Goal: Task Accomplishment & Management: Complete application form

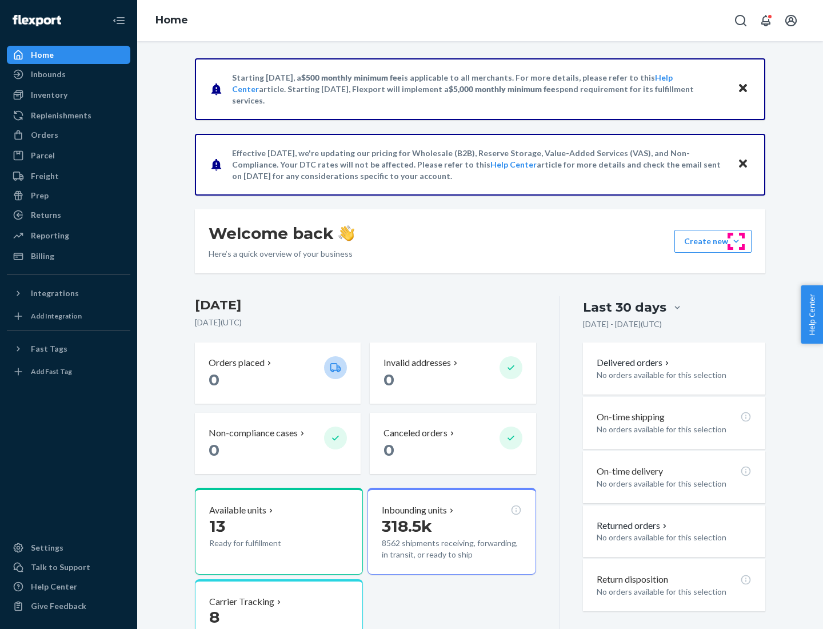
click at [736, 241] on button "Create new Create new inbound Create new order Create new product" at bounding box center [712, 241] width 77 height 23
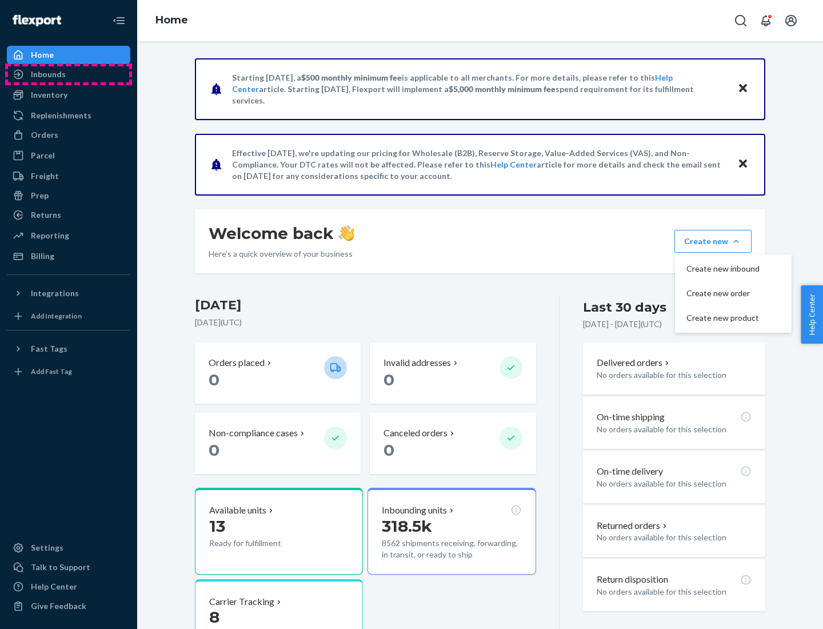
click at [69, 74] on div "Inbounds" at bounding box center [68, 74] width 121 height 16
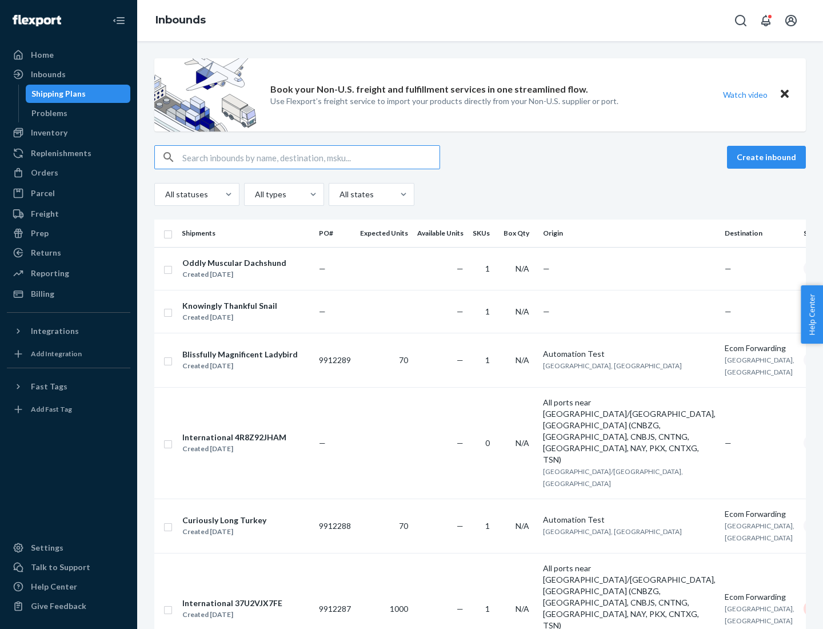
click at [768, 157] on button "Create inbound" at bounding box center [766, 157] width 79 height 23
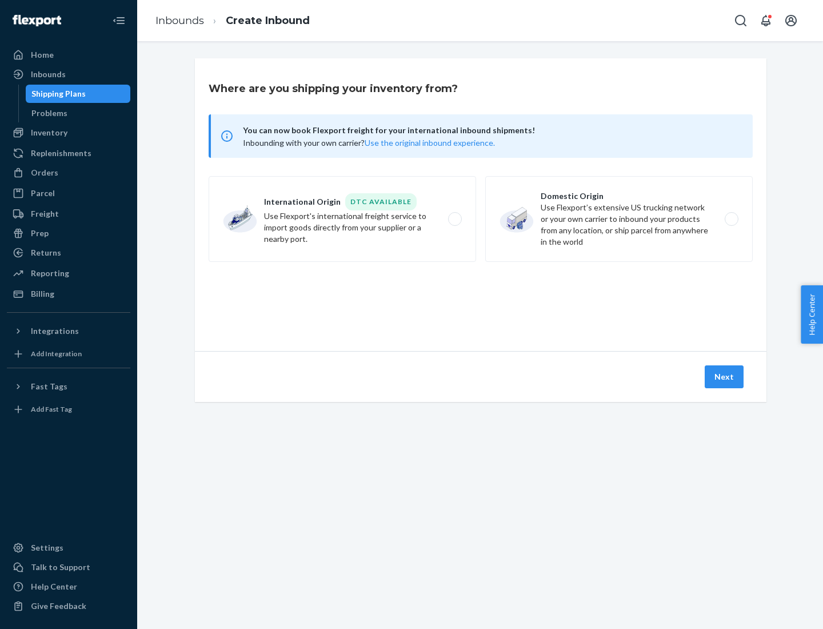
click at [619, 219] on label "Domestic Origin Use Flexport’s extensive US trucking network or your own carrie…" at bounding box center [618, 219] width 267 height 86
click at [731, 219] on input "Domestic Origin Use Flexport’s extensive US trucking network or your own carrie…" at bounding box center [734, 218] width 7 height 7
radio input "true"
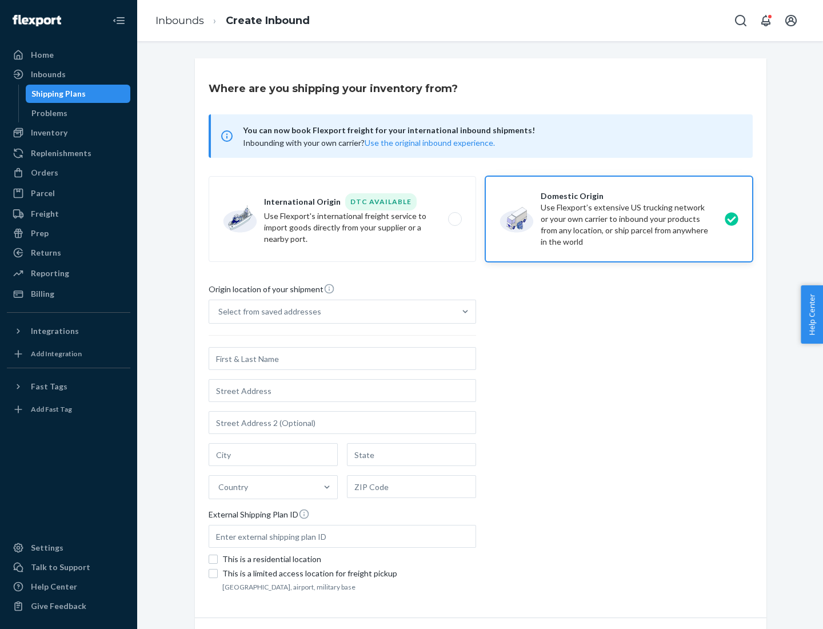
click at [267, 311] on div "Select from saved addresses" at bounding box center [269, 311] width 103 height 11
click at [219, 311] on input "Select from saved addresses" at bounding box center [218, 311] width 1 height 11
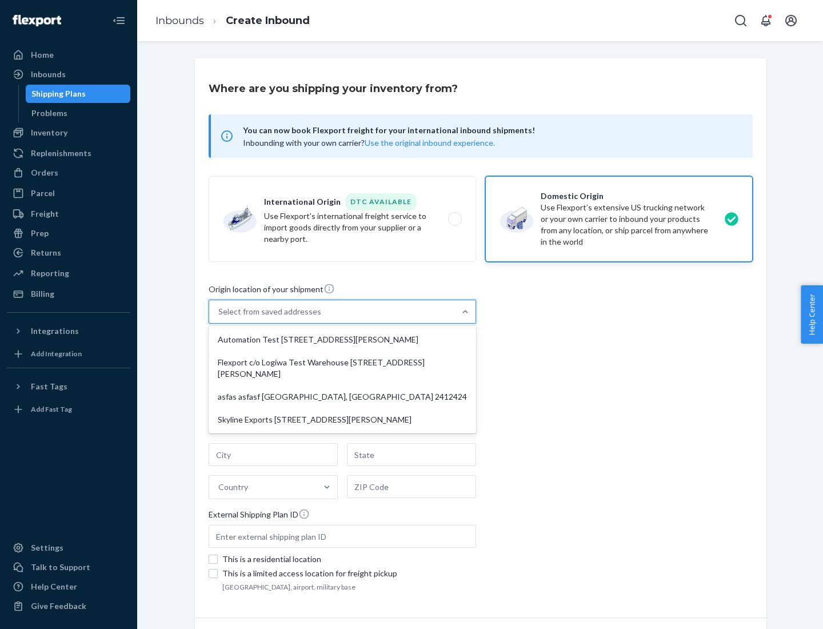
scroll to position [5, 0]
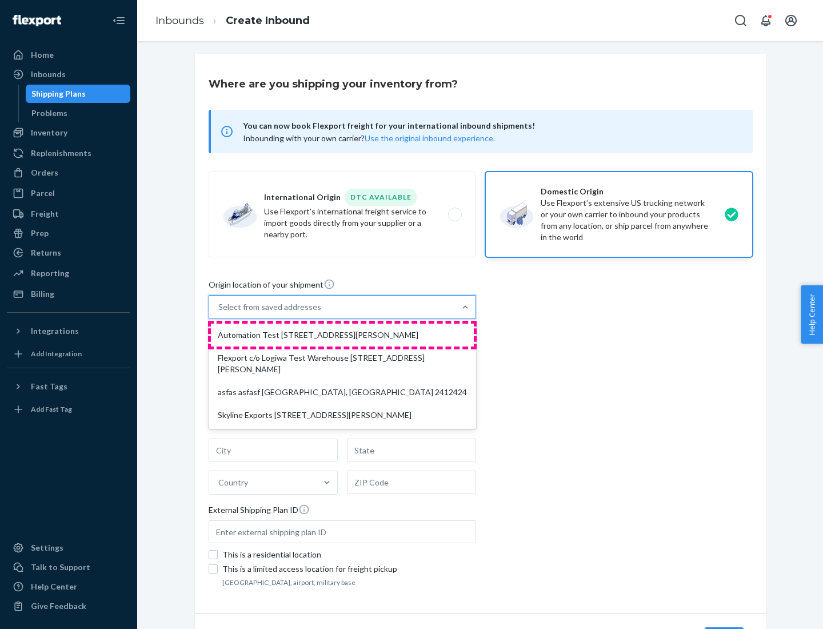
click at [342, 335] on div "Automation Test [STREET_ADDRESS][PERSON_NAME]" at bounding box center [342, 334] width 263 height 23
click at [219, 313] on input "option Automation Test [STREET_ADDRESS][PERSON_NAME] focused, 1 of 4. 4 results…" at bounding box center [218, 306] width 1 height 11
type input "Automation Test"
type input "9th Floor"
type input "[GEOGRAPHIC_DATA]"
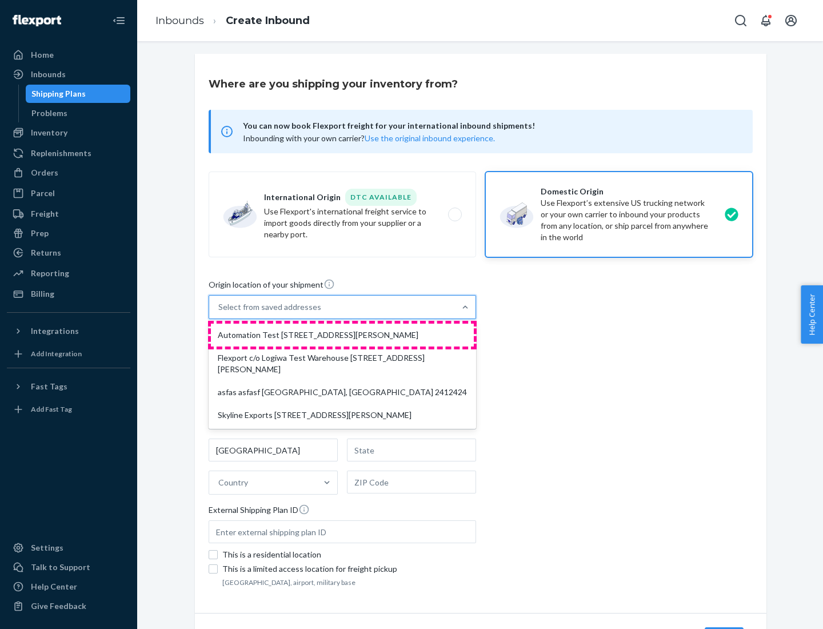
type input "CA"
type input "94104"
type input "[STREET_ADDRESS][PERSON_NAME]"
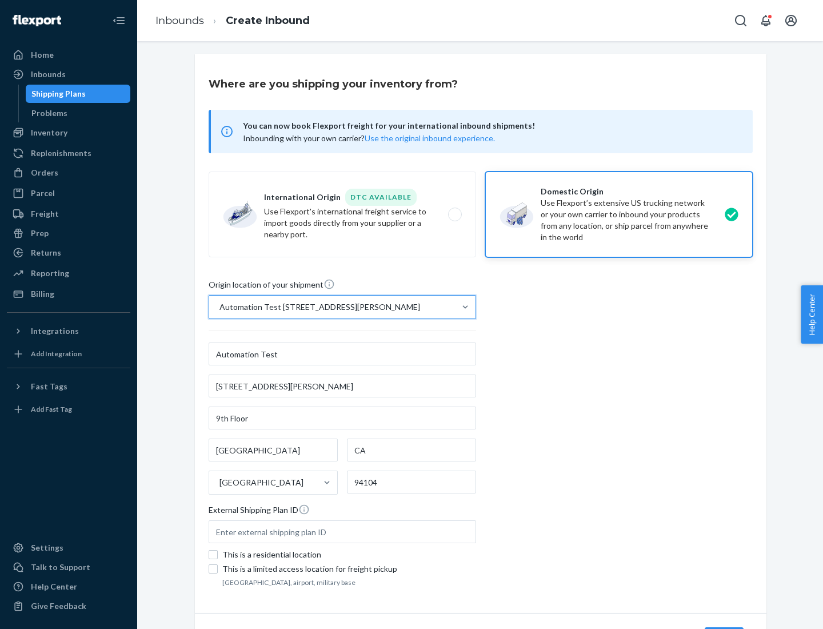
scroll to position [67, 0]
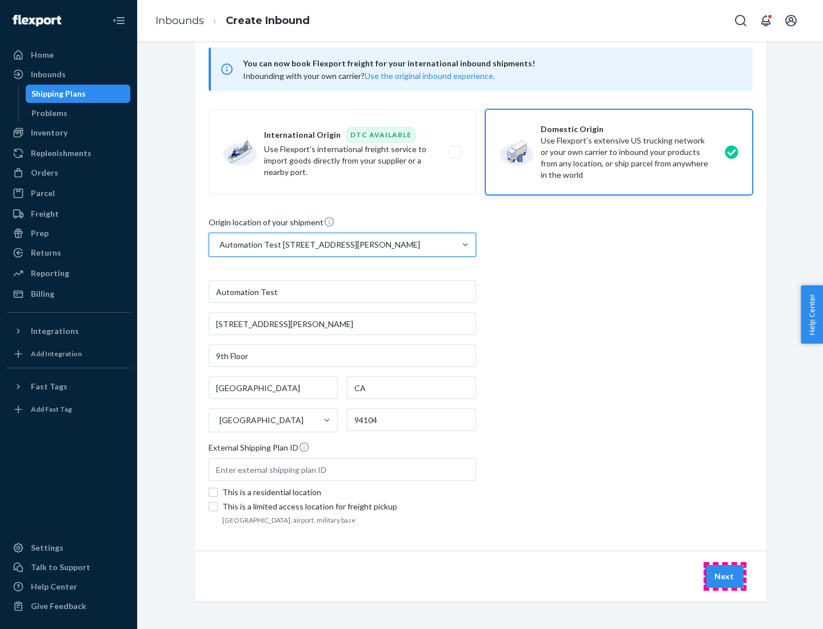
click at [725, 576] on button "Next" at bounding box center [724, 576] width 39 height 23
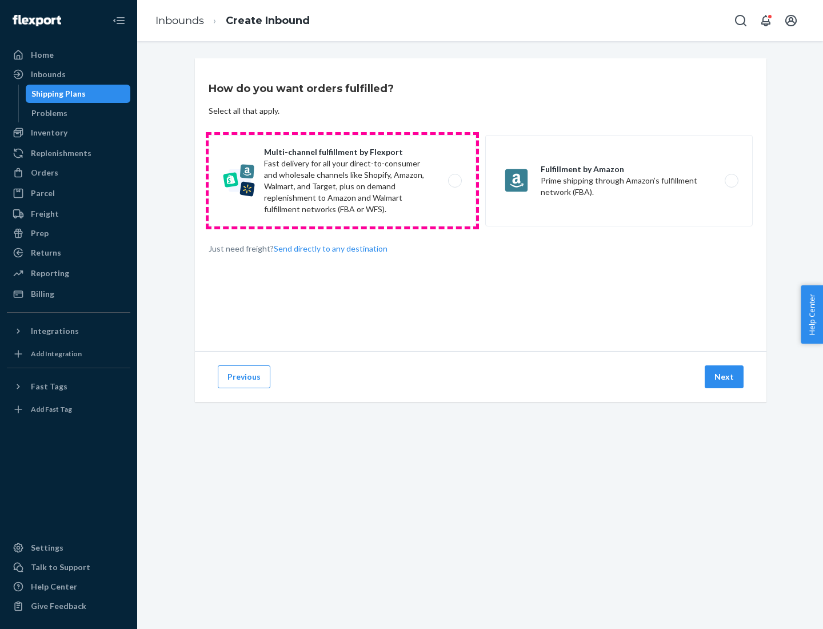
click at [342, 181] on label "Multi-channel fulfillment by Flexport Fast delivery for all your direct-to-cons…" at bounding box center [342, 180] width 267 height 91
click at [454, 181] on input "Multi-channel fulfillment by Flexport Fast delivery for all your direct-to-cons…" at bounding box center [457, 180] width 7 height 7
radio input "true"
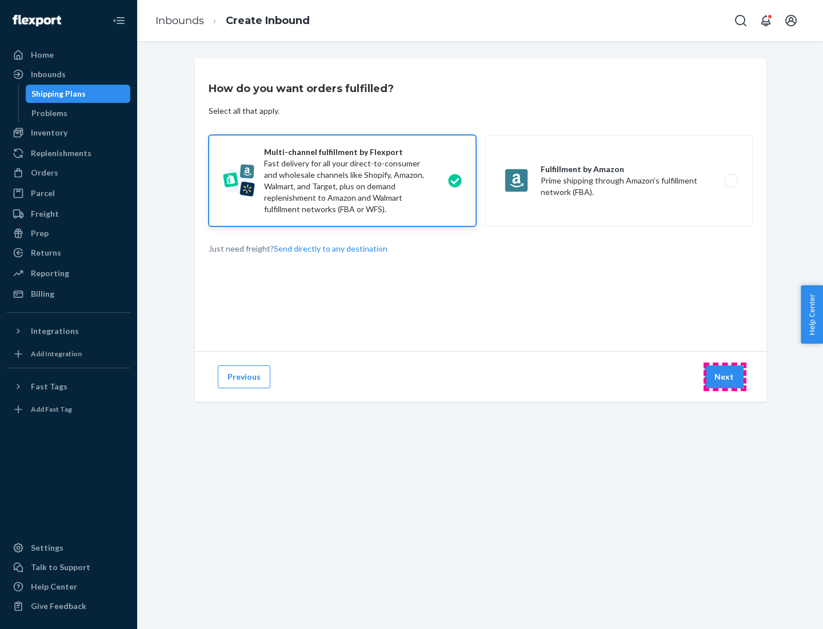
click at [725, 377] on button "Next" at bounding box center [724, 376] width 39 height 23
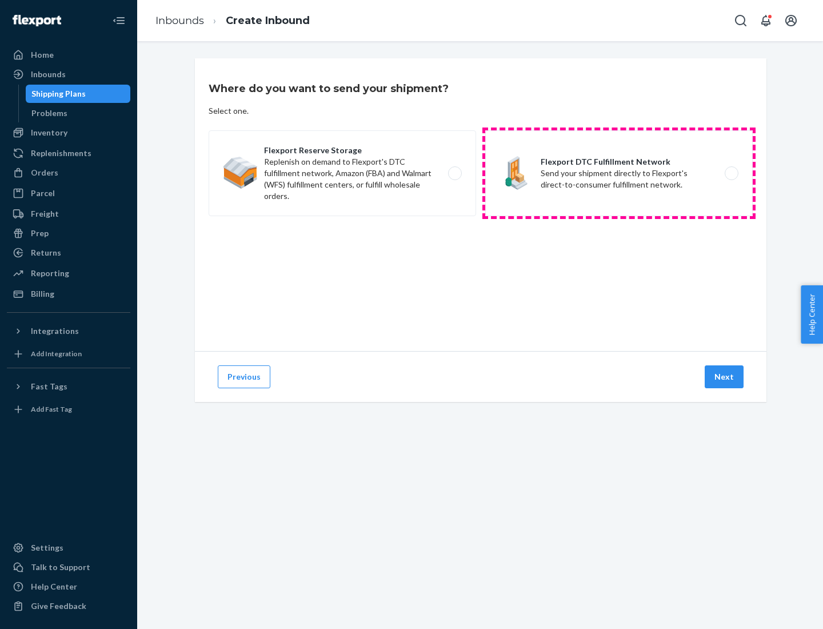
click at [619, 173] on label "Flexport DTC Fulfillment Network Send your shipment directly to Flexport's dire…" at bounding box center [618, 173] width 267 height 86
click at [731, 173] on input "Flexport DTC Fulfillment Network Send your shipment directly to Flexport's dire…" at bounding box center [734, 173] width 7 height 7
radio input "true"
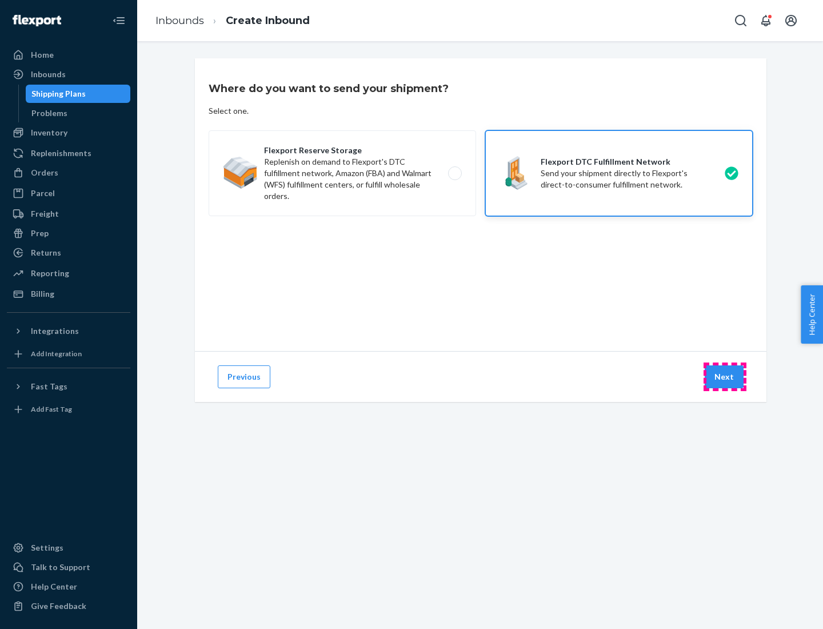
click at [725, 377] on button "Next" at bounding box center [724, 376] width 39 height 23
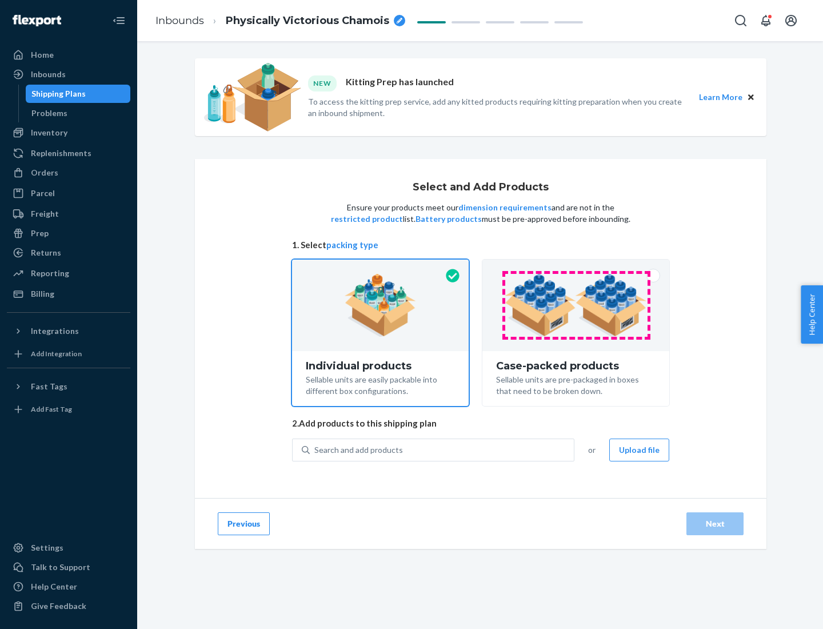
click at [576, 305] on img at bounding box center [576, 305] width 142 height 63
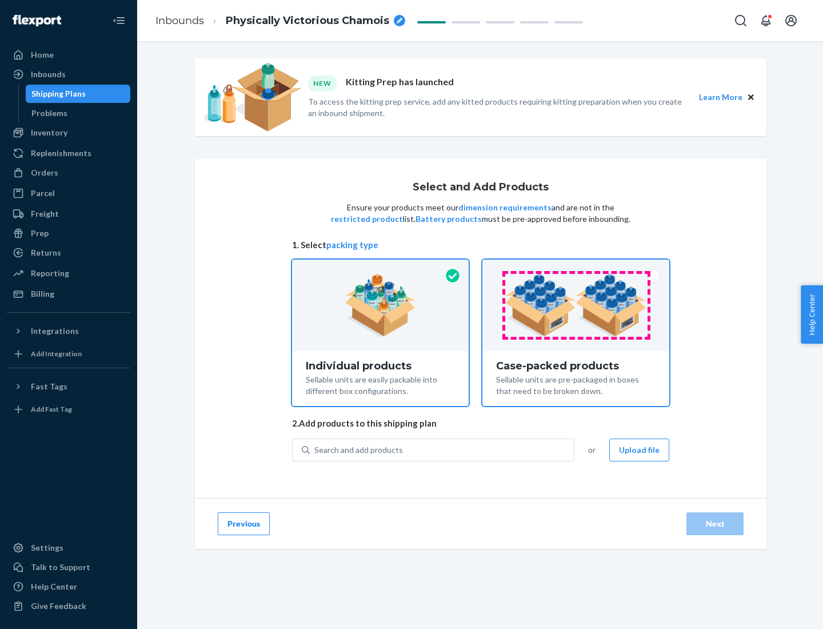
click at [576, 267] on input "Case-packed products Sellable units are pre-packaged in boxes that need to be b…" at bounding box center [575, 262] width 7 height 7
radio input "true"
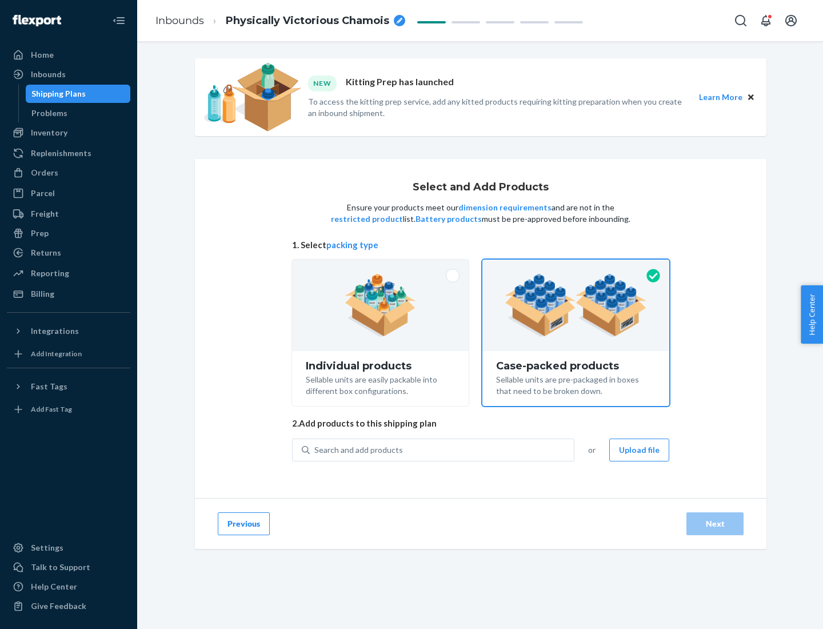
radio input "false"
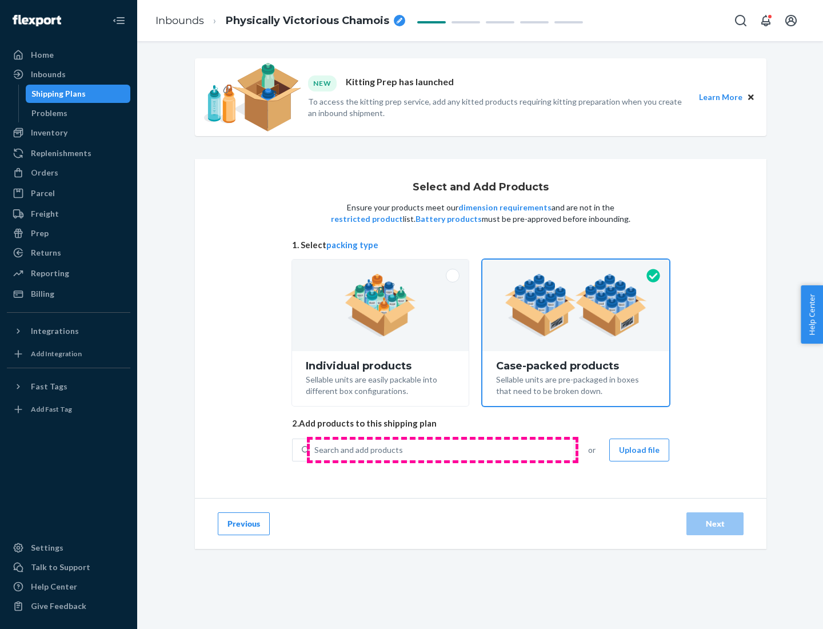
click at [442, 449] on div "Search and add products" at bounding box center [442, 449] width 264 height 21
click at [315, 449] on input "Search and add products" at bounding box center [314, 449] width 1 height 11
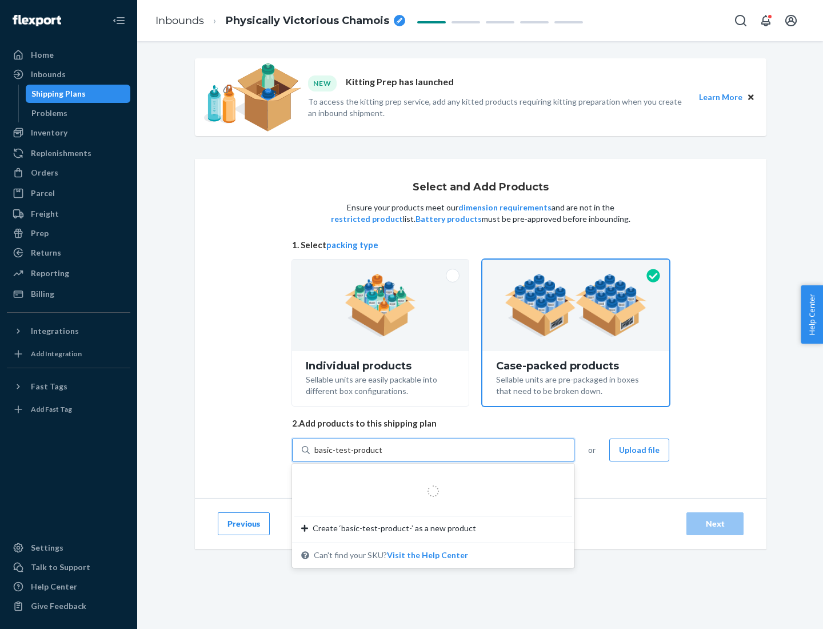
type input "basic-test-product-1"
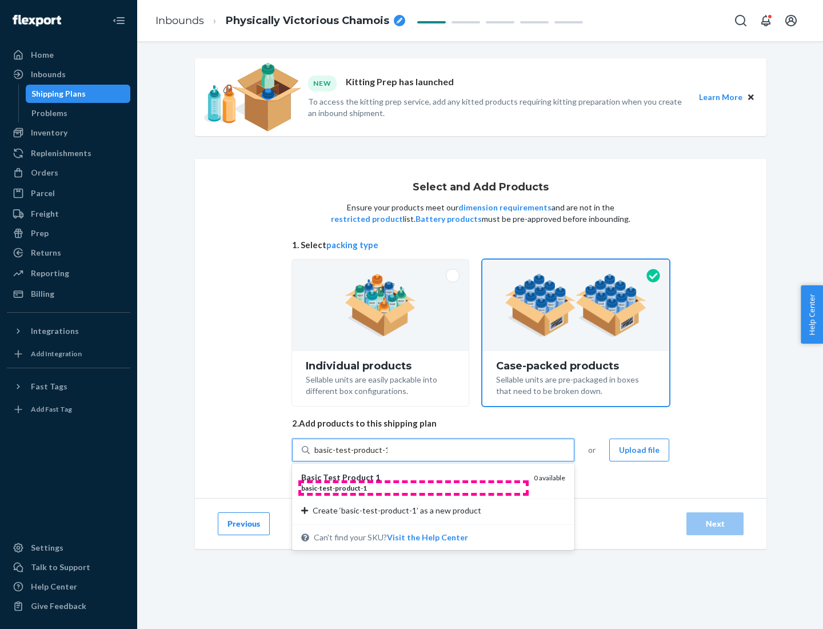
click at [413, 487] on div "basic - test - product - 1" at bounding box center [412, 488] width 223 height 10
click at [387, 455] on input "basic-test-product-1" at bounding box center [350, 449] width 73 height 11
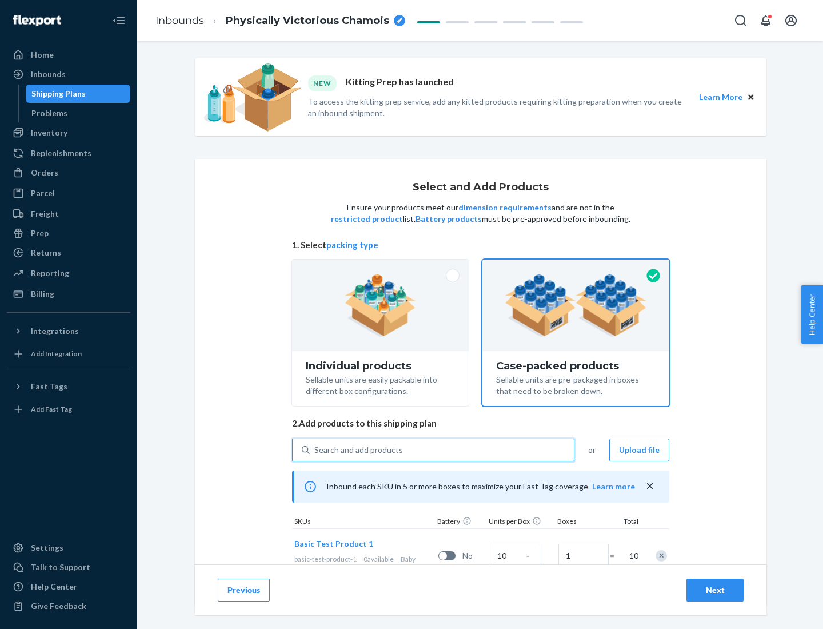
scroll to position [41, 0]
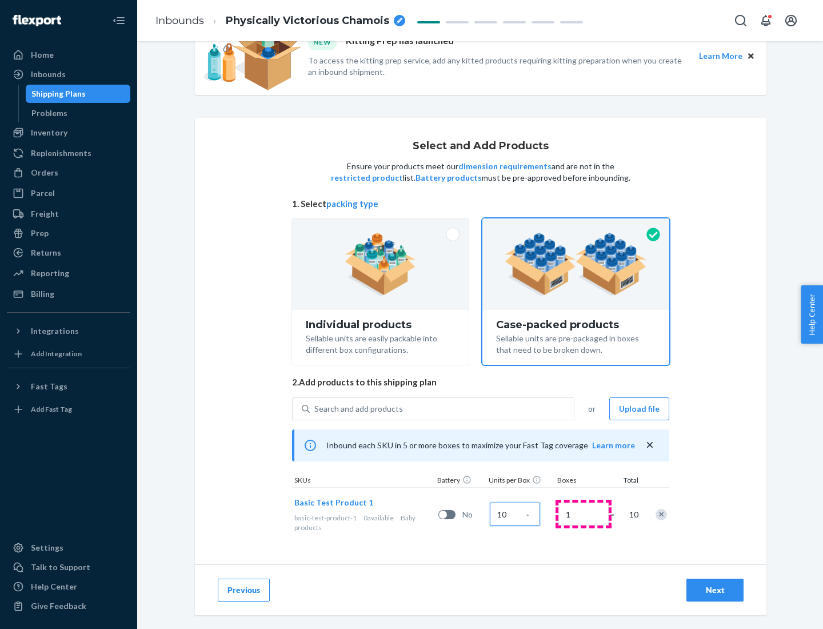
type input "10"
type input "7"
click at [715, 590] on div "Next" at bounding box center [715, 589] width 38 height 11
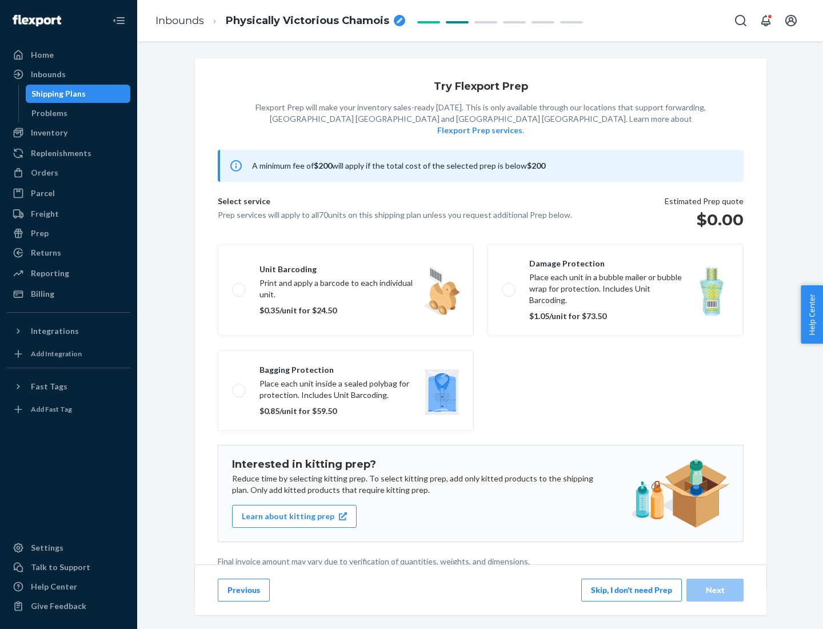
scroll to position [3, 0]
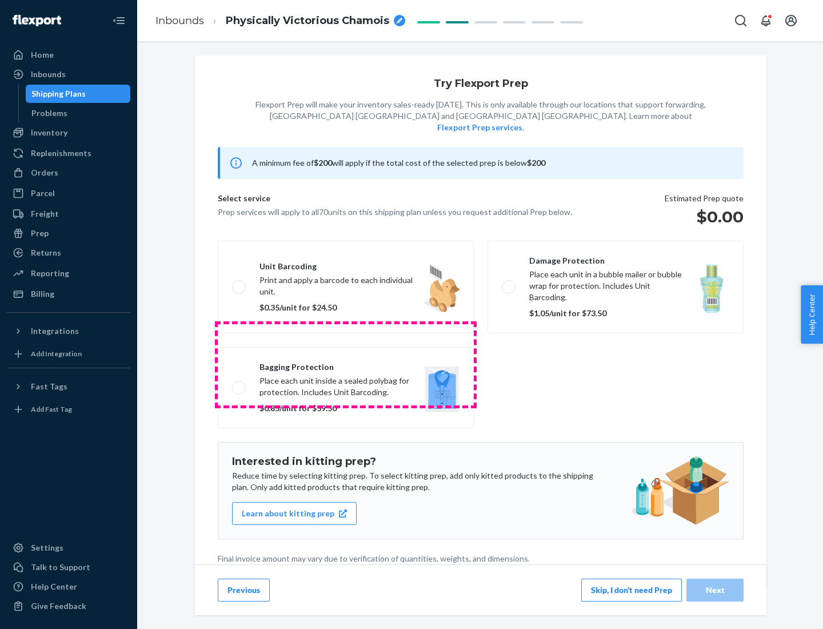
click at [346, 364] on label "Bagging protection Place each unit inside a sealed polybag for protection. Incl…" at bounding box center [346, 387] width 256 height 81
click at [239, 383] on input "Bagging protection Place each unit inside a sealed polybag for protection. Incl…" at bounding box center [235, 386] width 7 height 7
checkbox input "true"
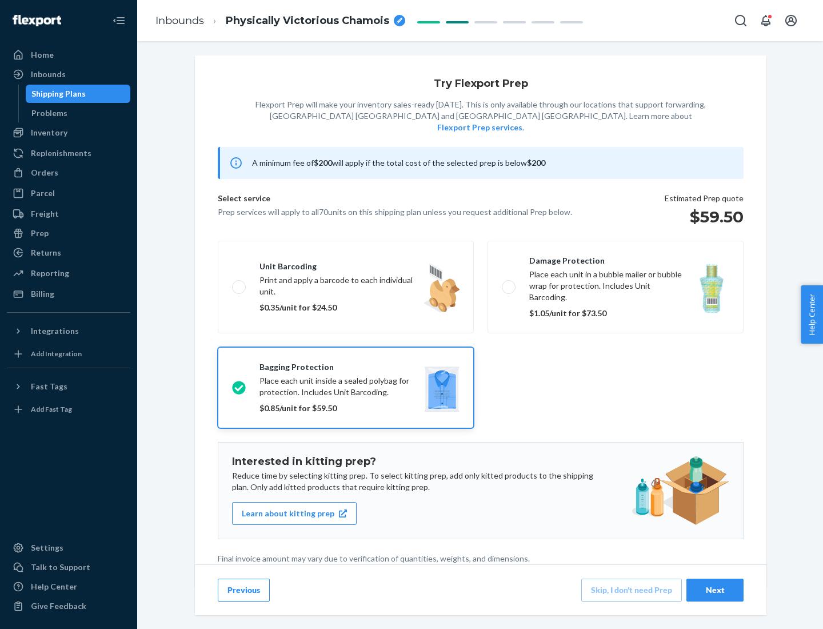
click at [715, 589] on div "Next" at bounding box center [715, 589] width 38 height 11
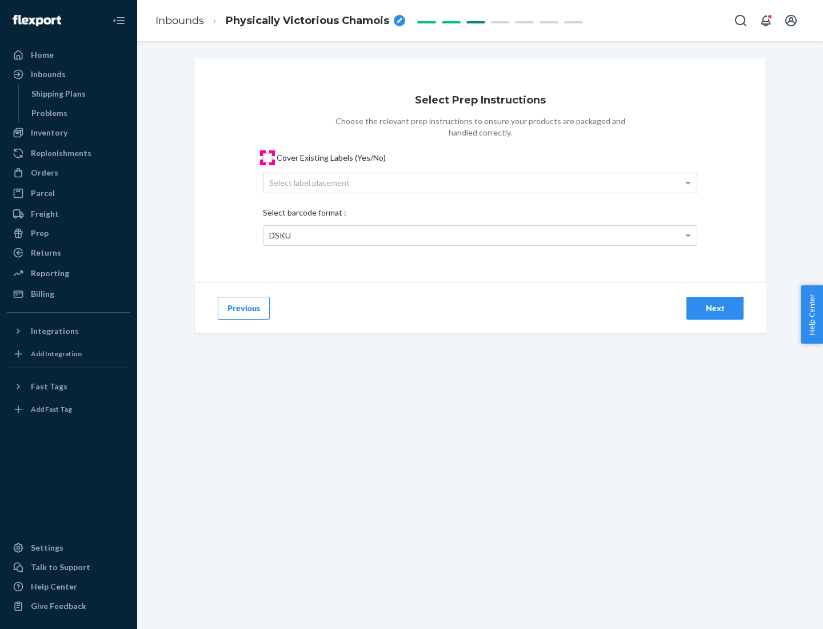
click at [267, 157] on input "Cover Existing Labels (Yes/No)" at bounding box center [267, 157] width 9 height 9
checkbox input "true"
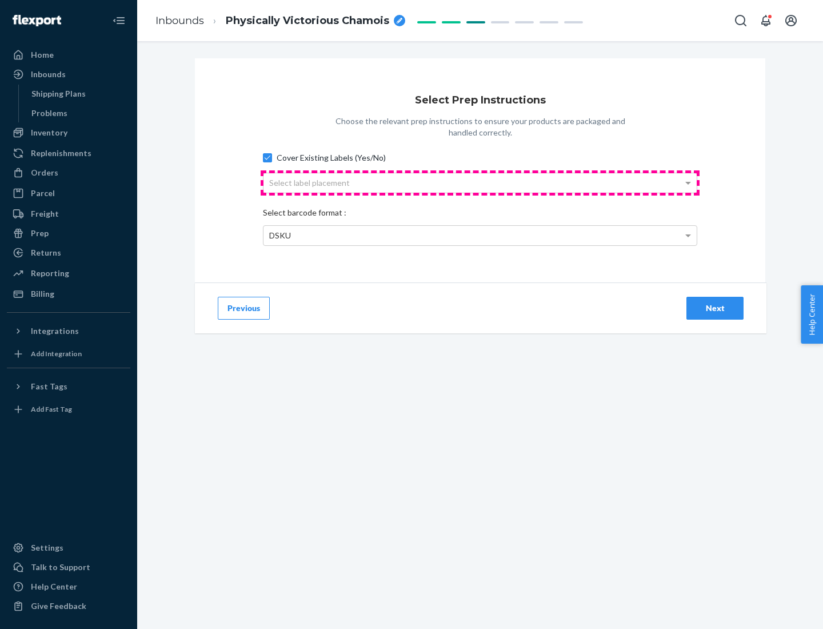
click at [480, 182] on div "Select label placement" at bounding box center [479, 182] width 433 height 19
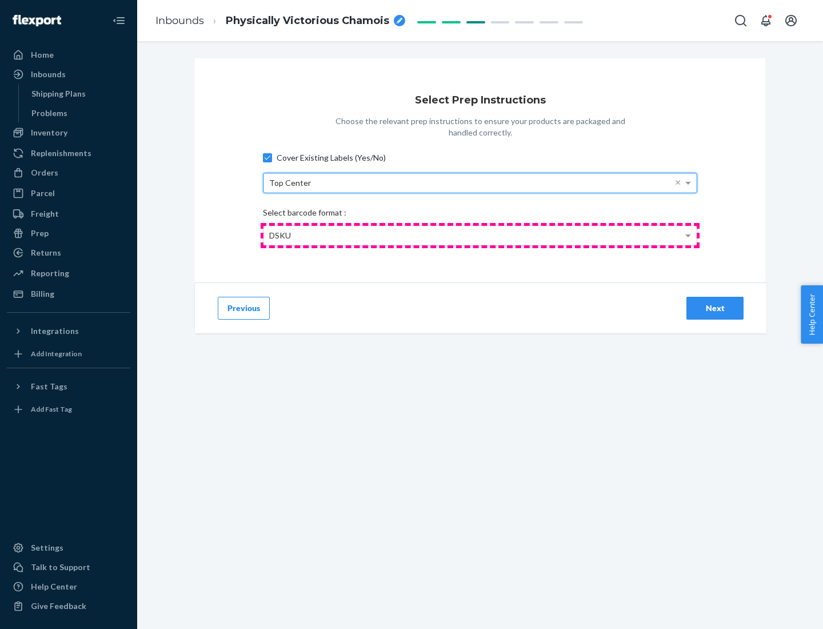
click at [480, 235] on div "DSKU" at bounding box center [479, 235] width 433 height 19
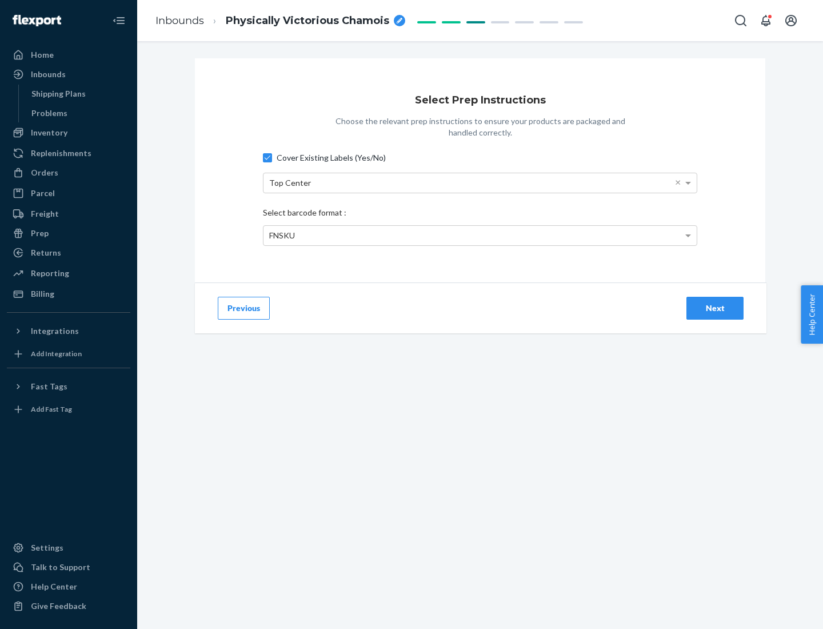
click at [715, 307] on div "Next" at bounding box center [715, 307] width 38 height 11
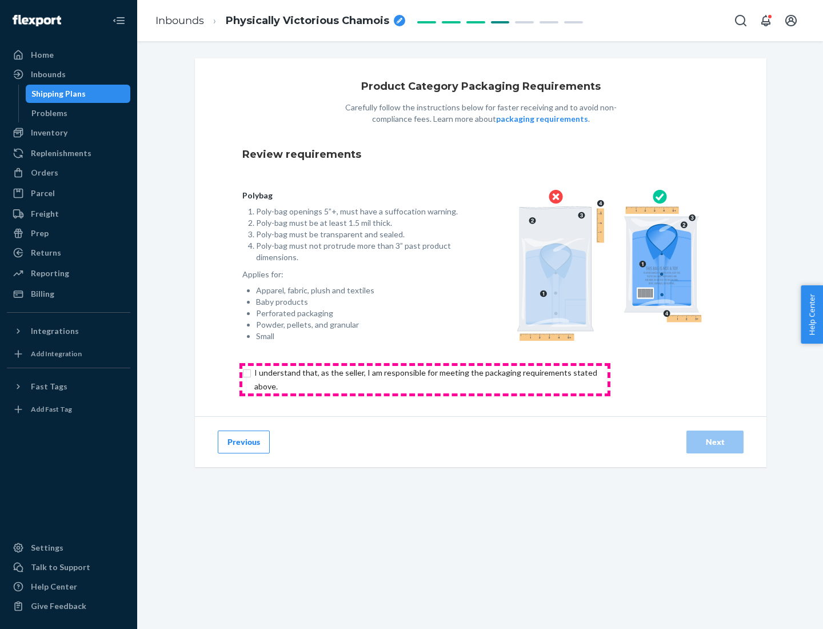
click at [425, 379] on input "checkbox" at bounding box center [432, 379] width 380 height 27
checkbox input "true"
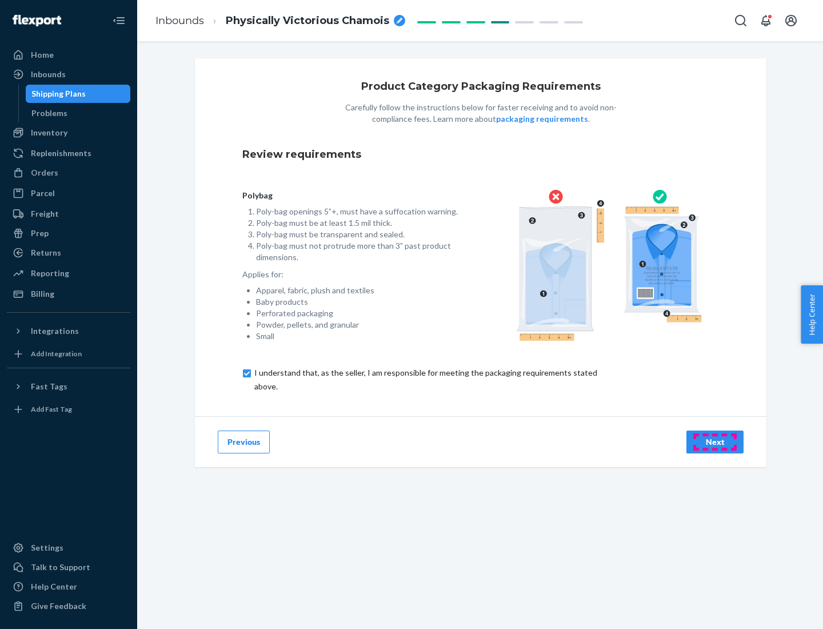
click at [715, 441] on div "Next" at bounding box center [715, 441] width 38 height 11
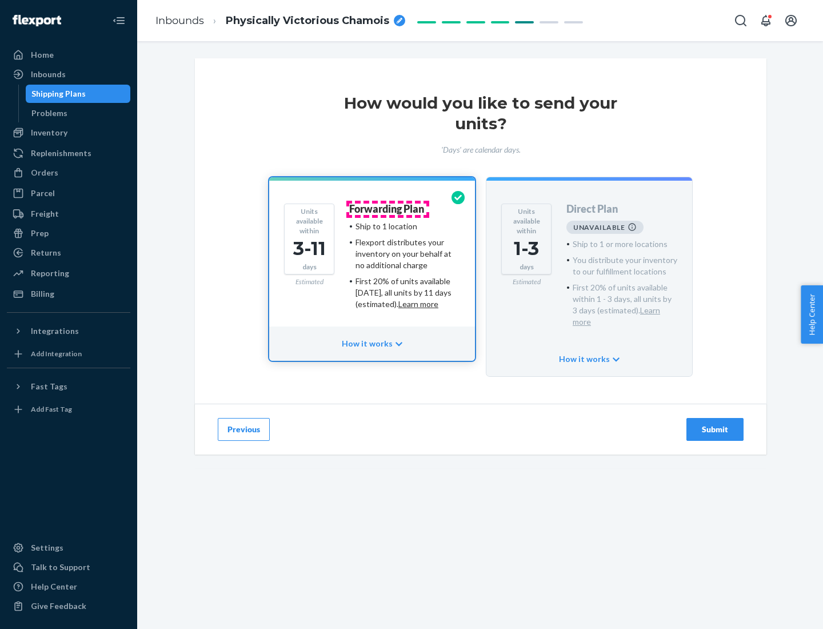
click at [387, 209] on h4 "Forwarding Plan" at bounding box center [386, 208] width 75 height 11
click at [715, 423] on div "Submit" at bounding box center [715, 428] width 38 height 11
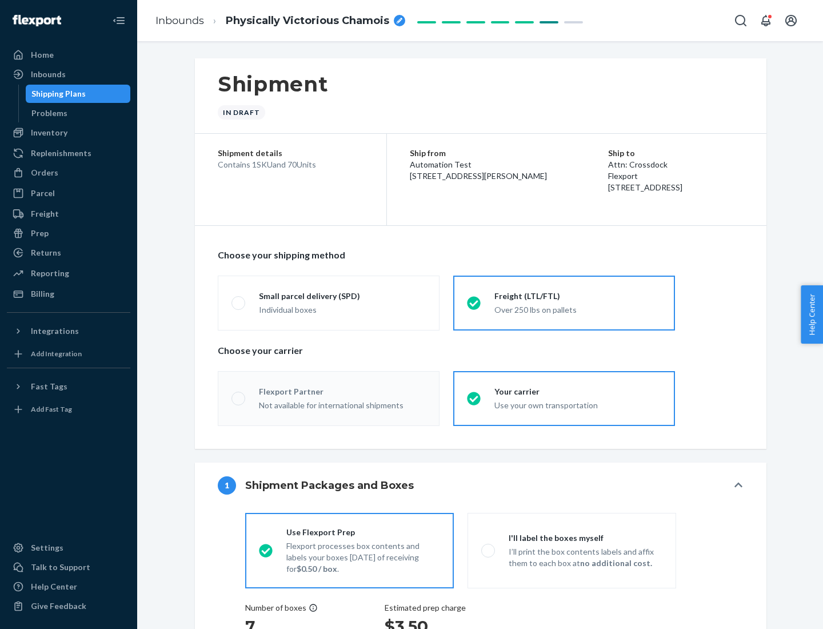
radio input "true"
radio input "false"
radio input "true"
radio input "false"
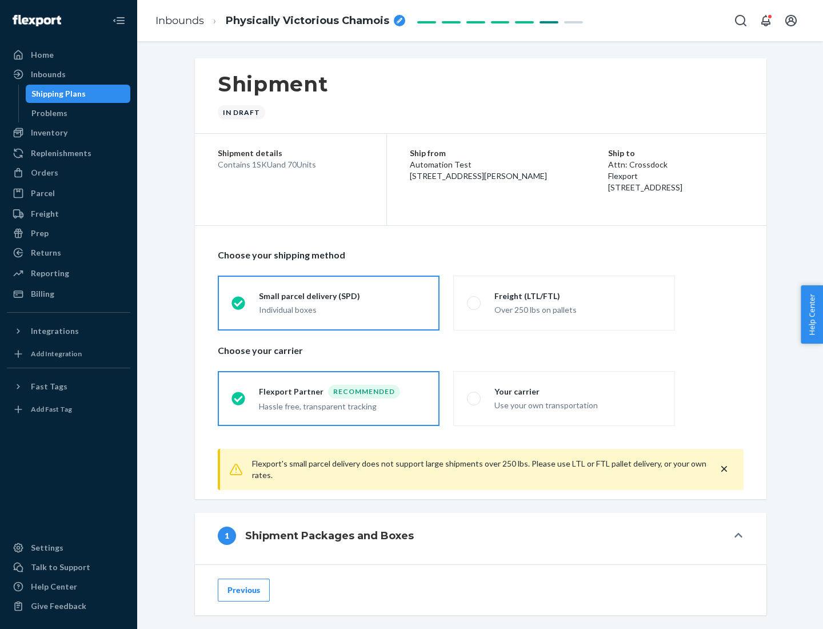
click at [564, 302] on div "Over 250 lbs on pallets" at bounding box center [577, 309] width 167 height 14
click at [474, 302] on input "Freight (LTL/FTL) Over 250 lbs on pallets" at bounding box center [470, 302] width 7 height 7
radio input "true"
radio input "false"
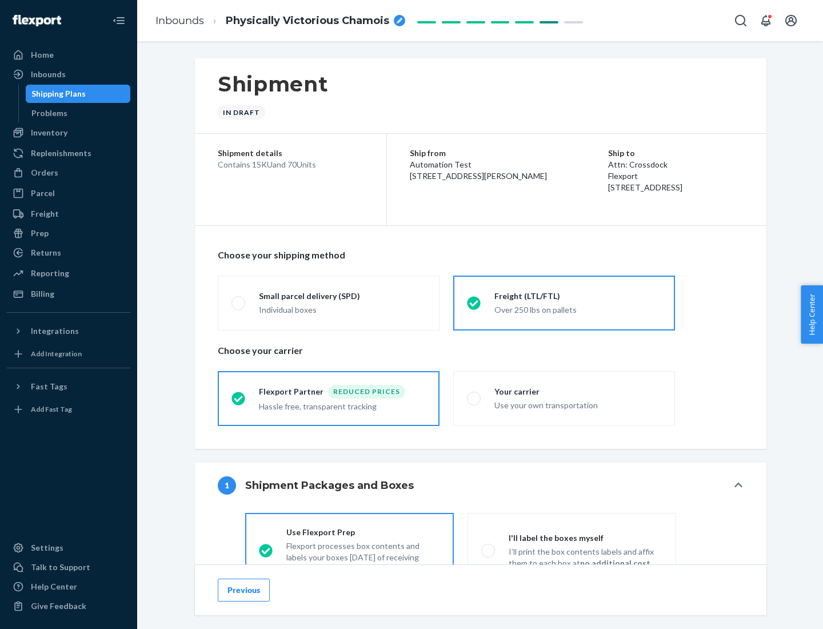
scroll to position [63, 0]
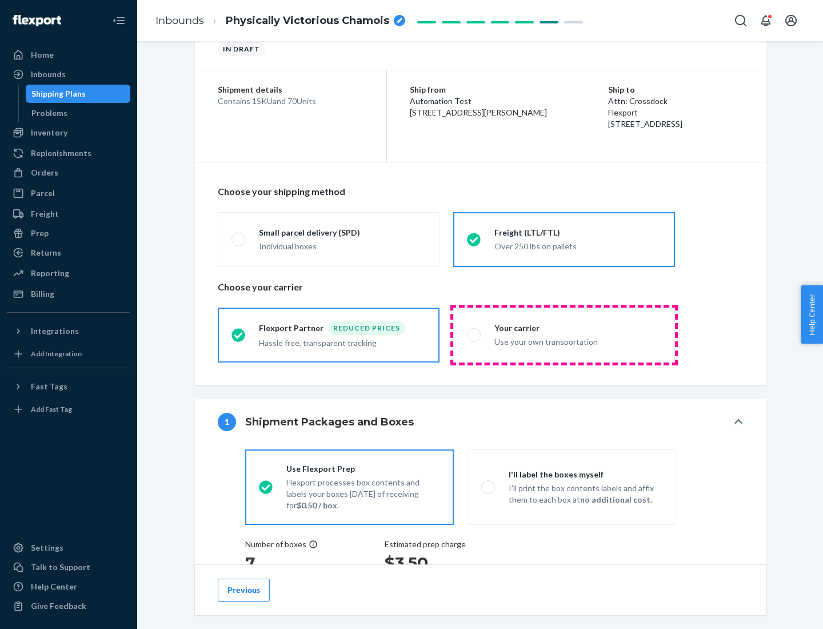
click at [564, 334] on div "Use your own transportation" at bounding box center [577, 341] width 167 height 14
click at [474, 334] on input "Your carrier Use your own transportation" at bounding box center [470, 334] width 7 height 7
radio input "true"
radio input "false"
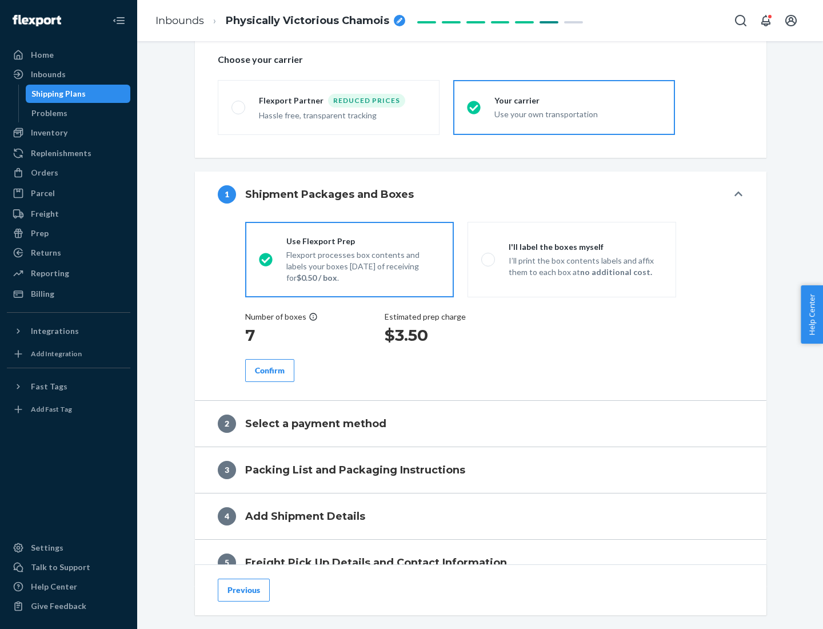
scroll to position [215, 0]
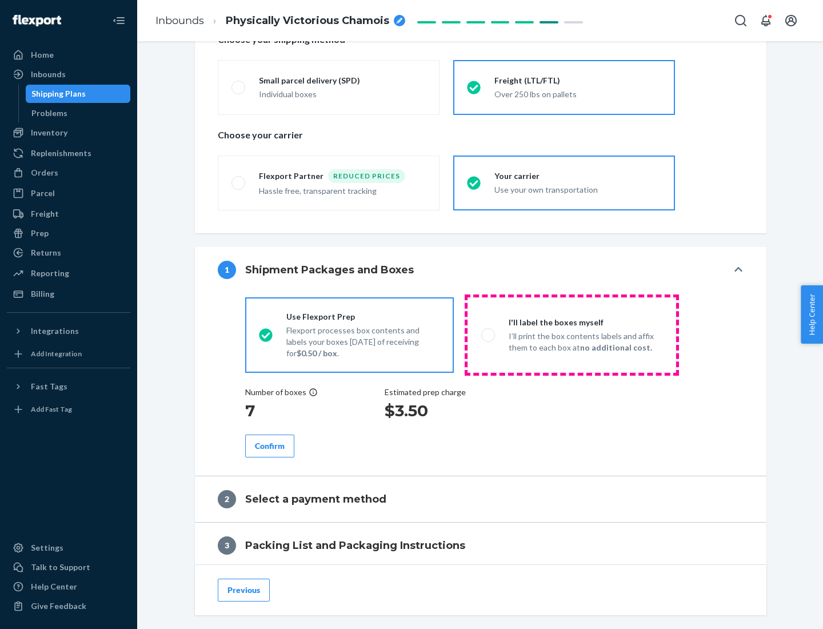
click at [571, 334] on p "I’ll print the box contents labels and affix them to each box at no additional …" at bounding box center [586, 341] width 154 height 23
click at [489, 334] on input "I'll label the boxes myself I’ll print the box contents labels and affix them t…" at bounding box center [484, 334] width 7 height 7
radio input "true"
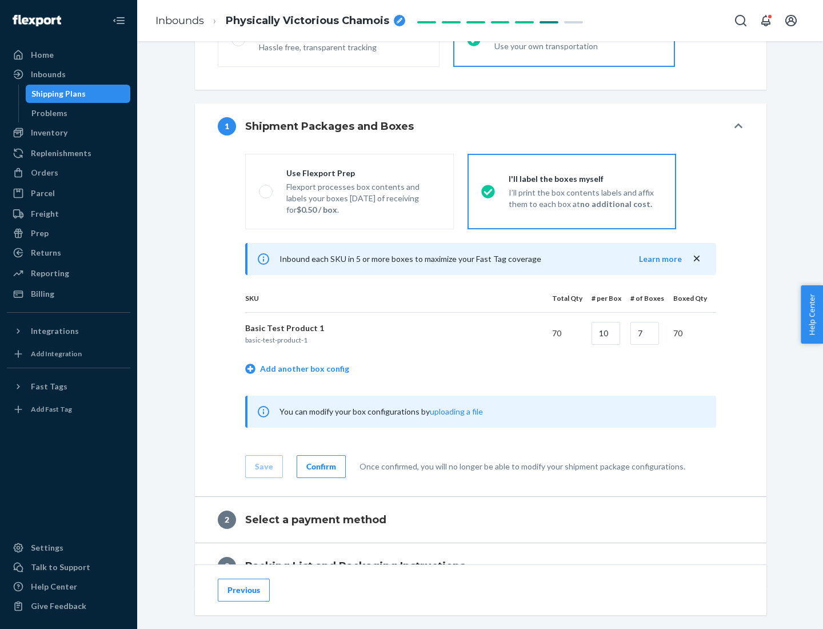
scroll to position [197, 0]
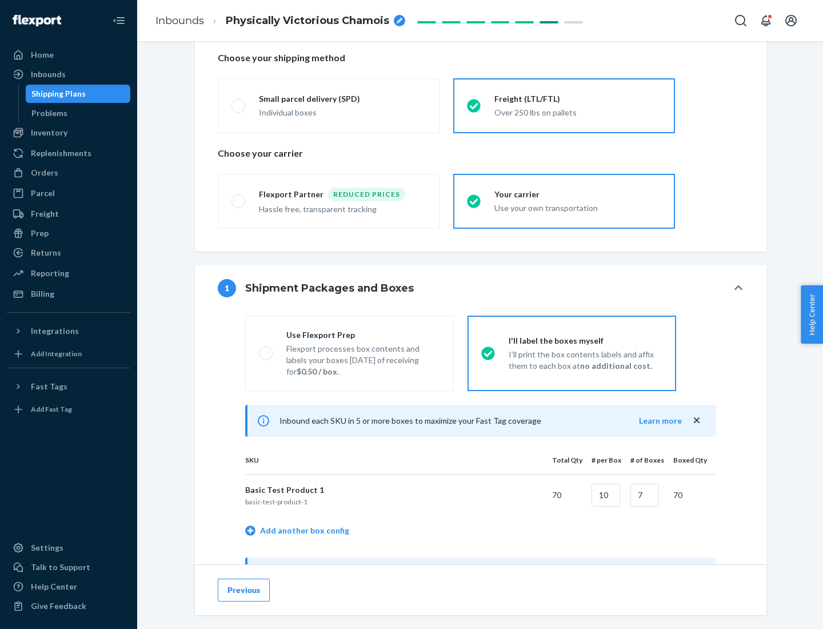
click at [363, 334] on div "Use Flexport Prep" at bounding box center [363, 334] width 154 height 11
click at [266, 349] on input "Use Flexport Prep Flexport processes box contents and labels your boxes [DATE] …" at bounding box center [262, 352] width 7 height 7
radio input "true"
radio input "false"
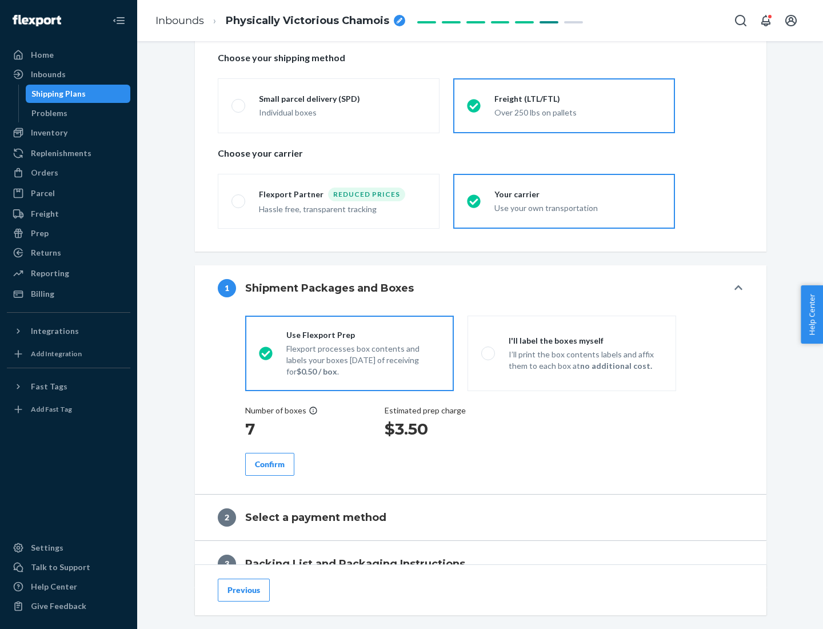
scroll to position [326, 0]
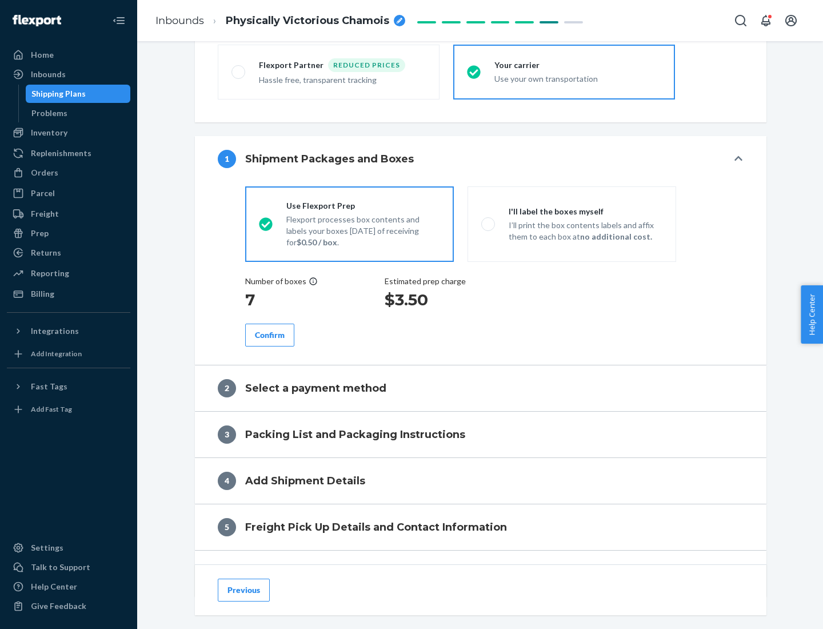
click at [270, 334] on div "Confirm" at bounding box center [270, 334] width 30 height 11
radio input "false"
